Goal: Information Seeking & Learning: Understand process/instructions

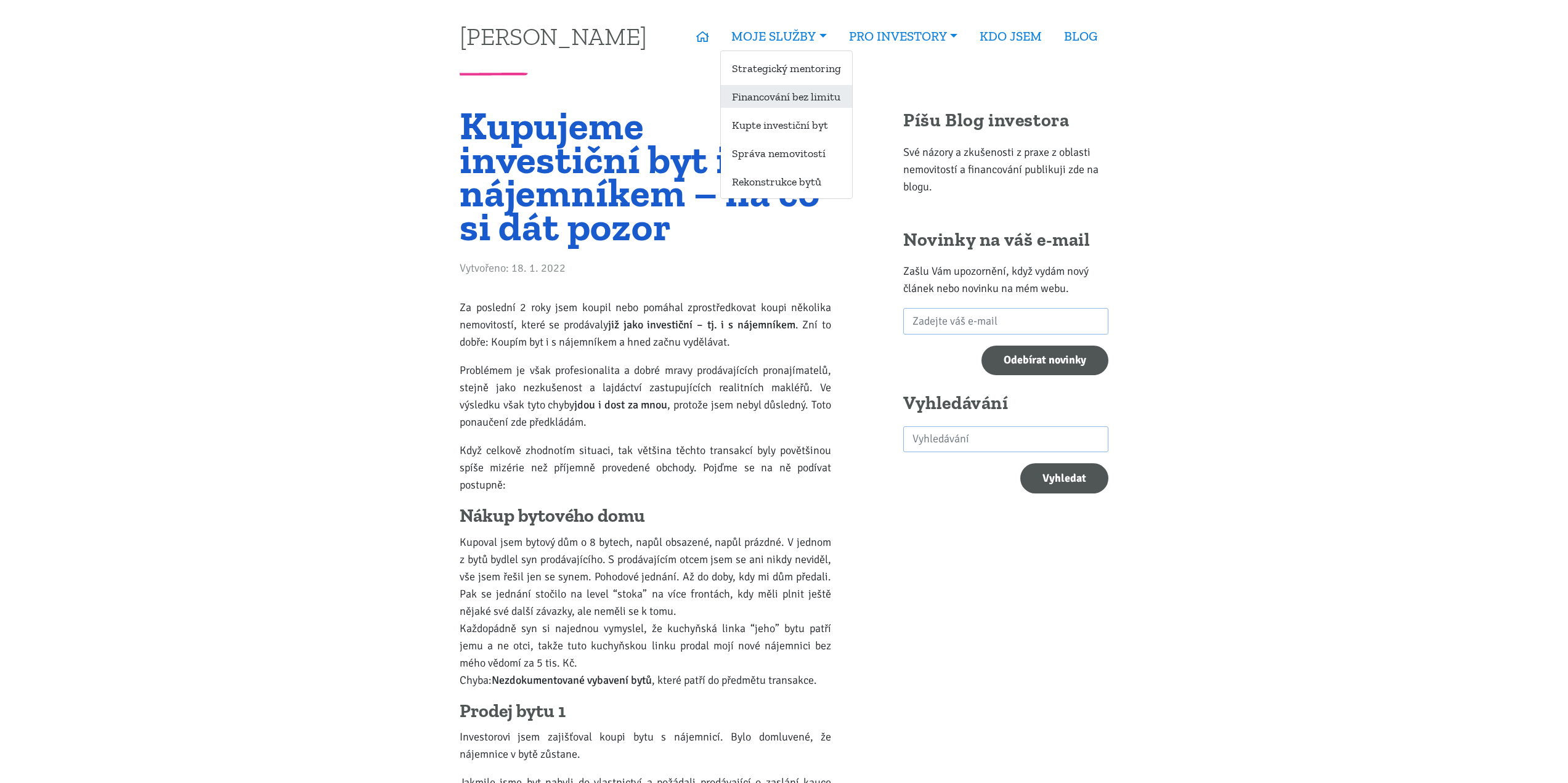
click at [784, 98] on link "Financování bez limitu" at bounding box center [787, 97] width 131 height 23
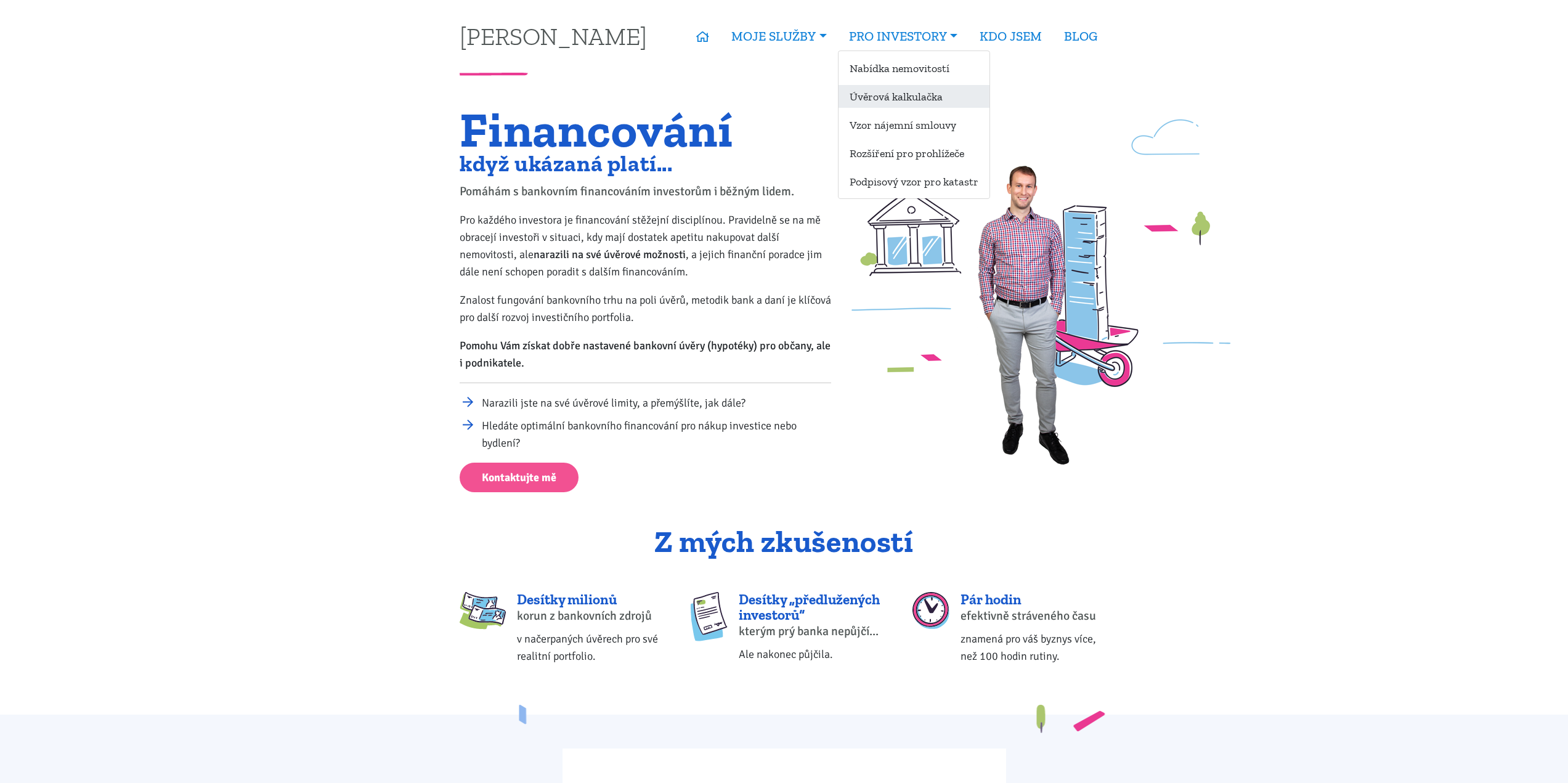
click at [898, 100] on link "Úvěrová kalkulačka" at bounding box center [914, 97] width 151 height 23
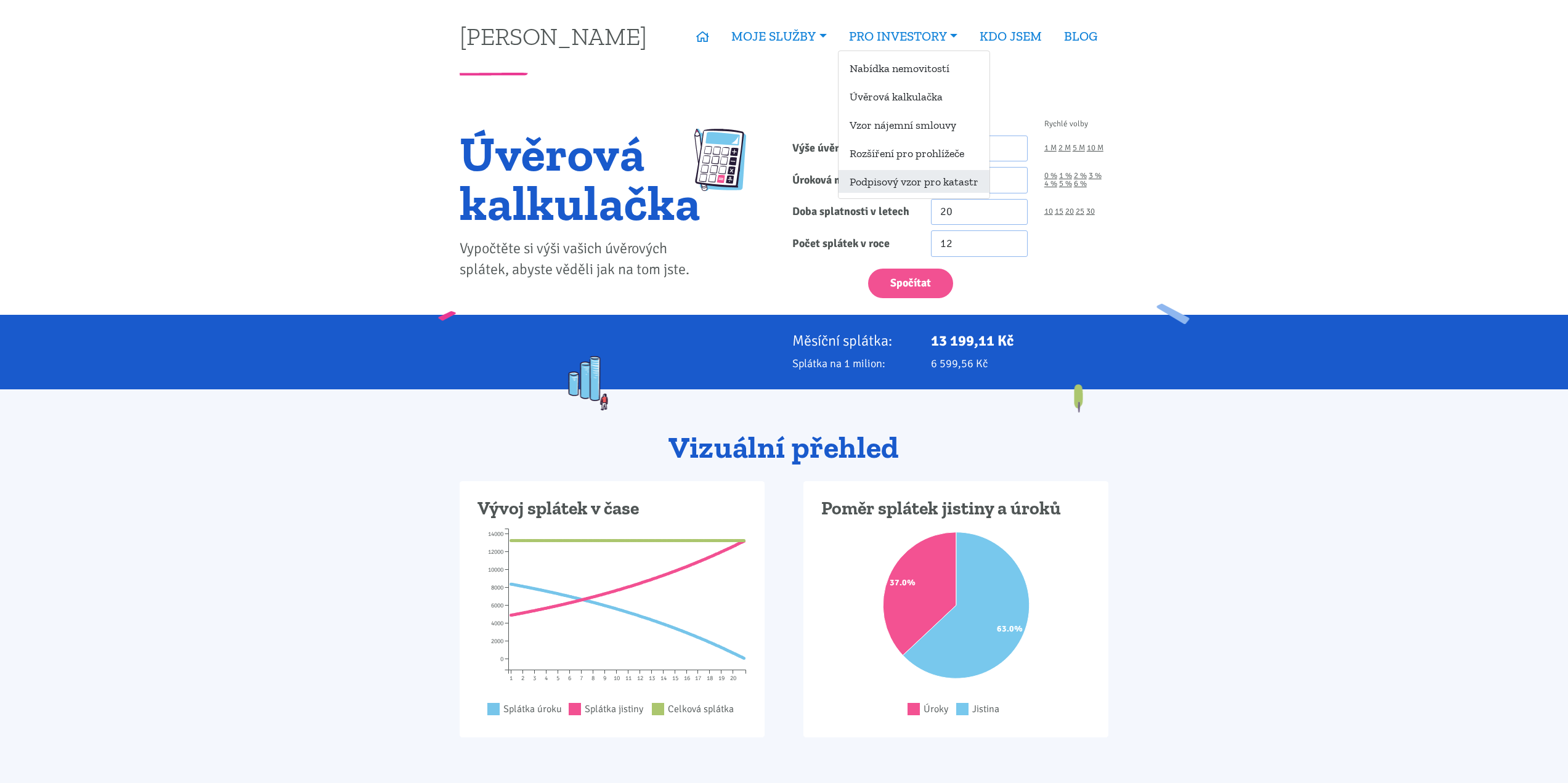
click at [896, 182] on link "Podpisový vzor pro katastr" at bounding box center [914, 182] width 151 height 23
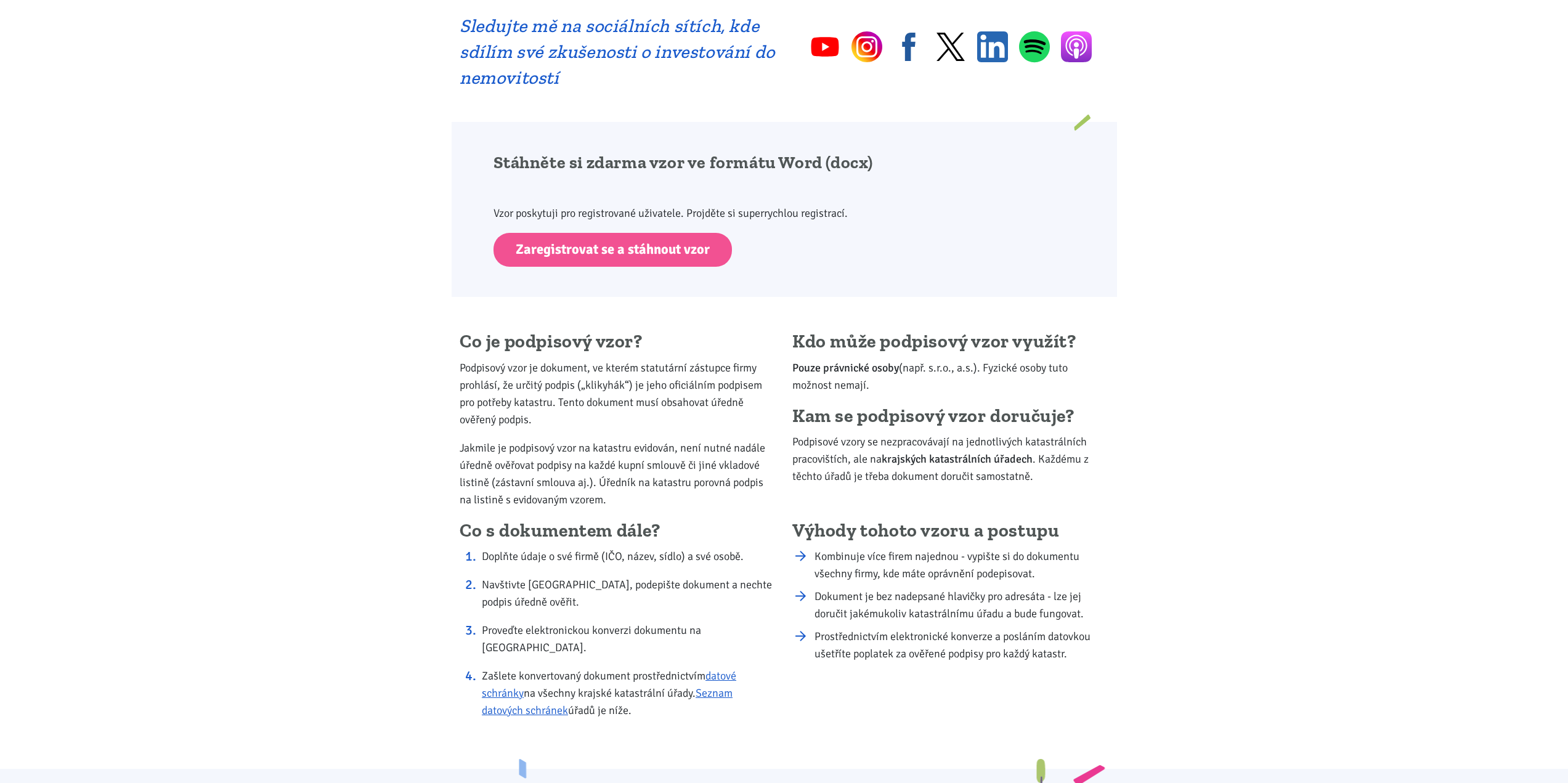
scroll to position [801, 0]
